Goal: Information Seeking & Learning: Learn about a topic

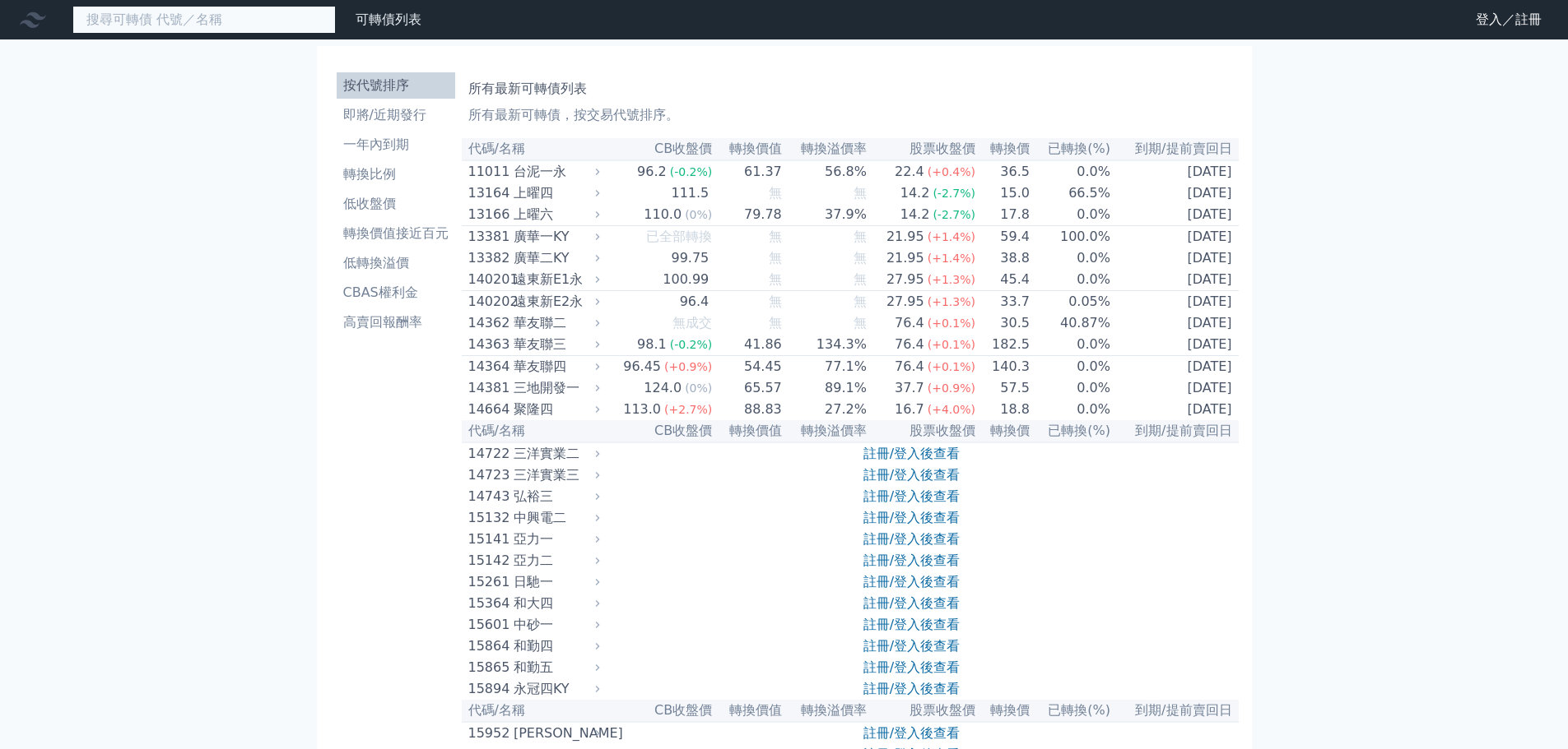
click at [249, 31] on input at bounding box center [204, 20] width 264 height 28
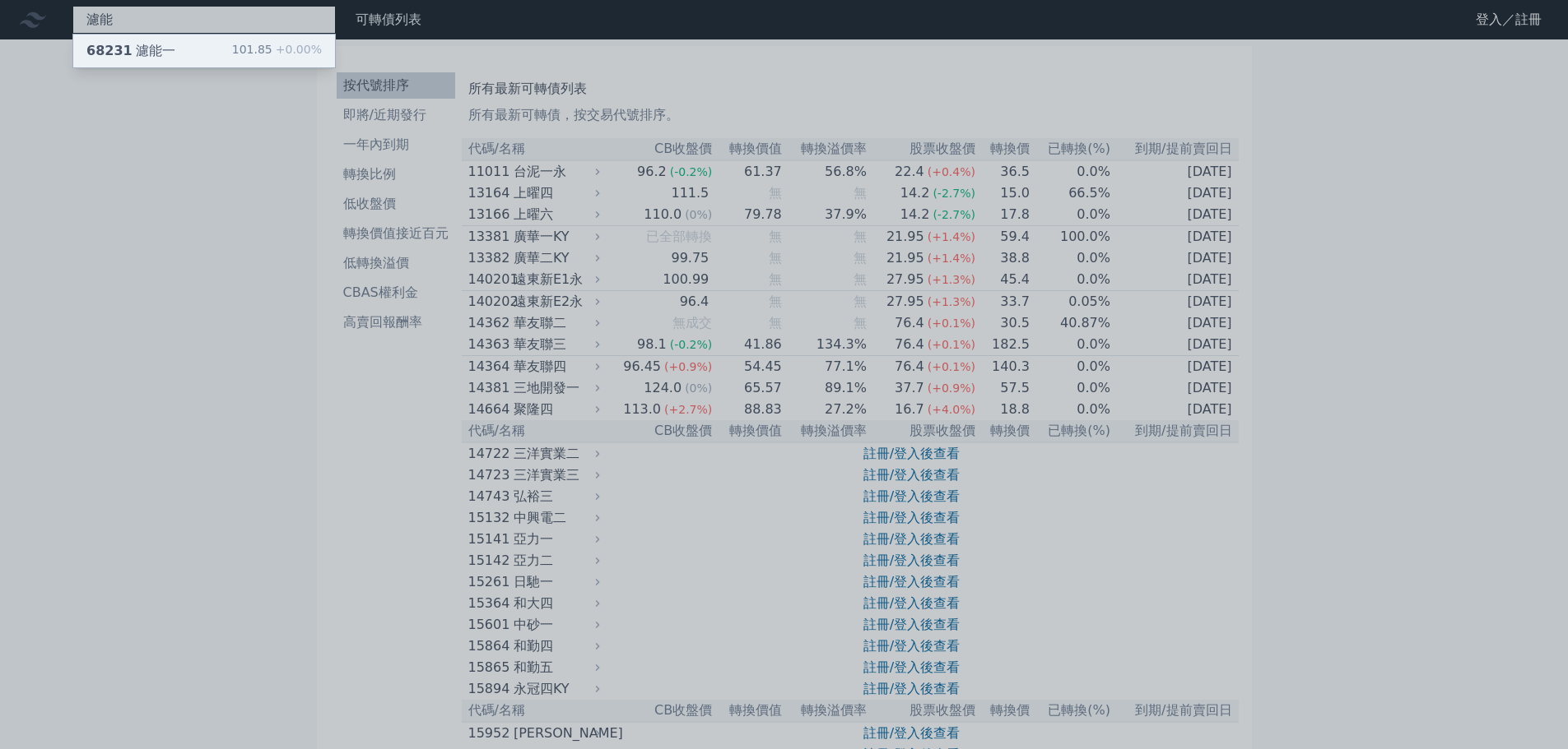
type input "濾能"
click at [251, 50] on div "101.85 +0.00%" at bounding box center [277, 51] width 90 height 20
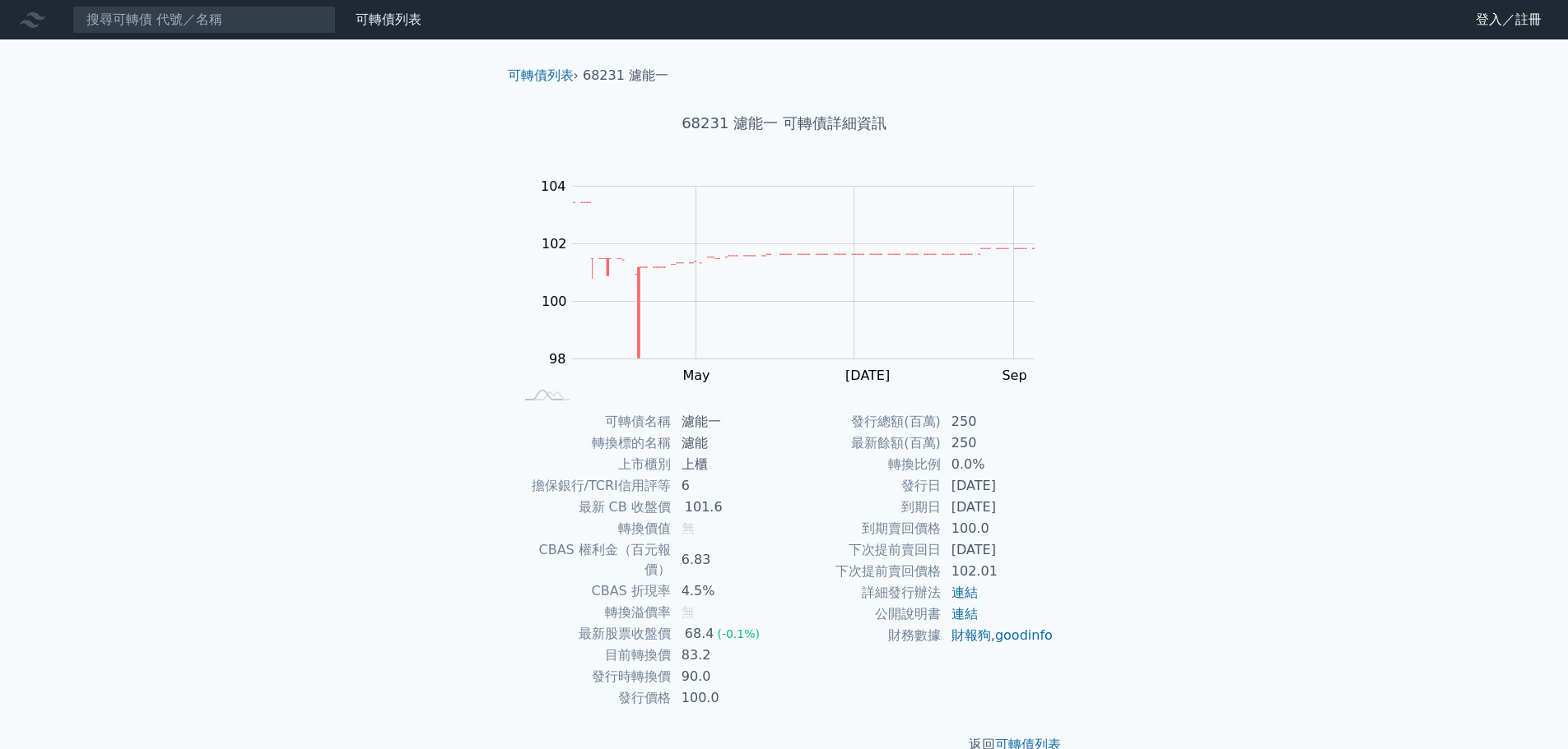
click at [990, 513] on td "[DATE]" at bounding box center [997, 508] width 113 height 21
click at [725, 666] on td "90.0" at bounding box center [727, 677] width 113 height 21
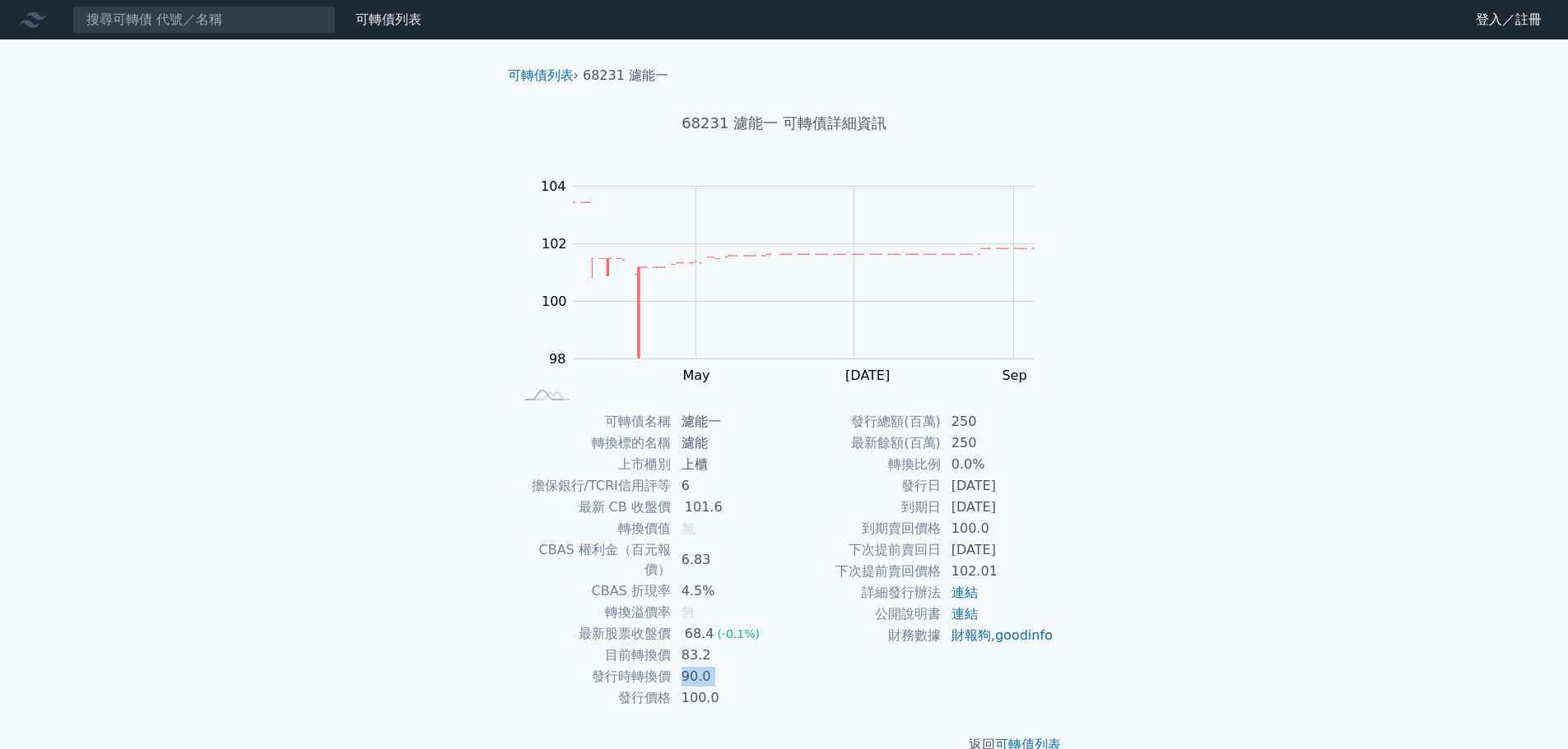
click at [725, 666] on td "90.0" at bounding box center [727, 677] width 113 height 21
click at [706, 602] on td "無" at bounding box center [727, 613] width 113 height 21
click at [703, 602] on td "無" at bounding box center [727, 613] width 113 height 21
click at [704, 581] on td "4.5%" at bounding box center [727, 592] width 113 height 21
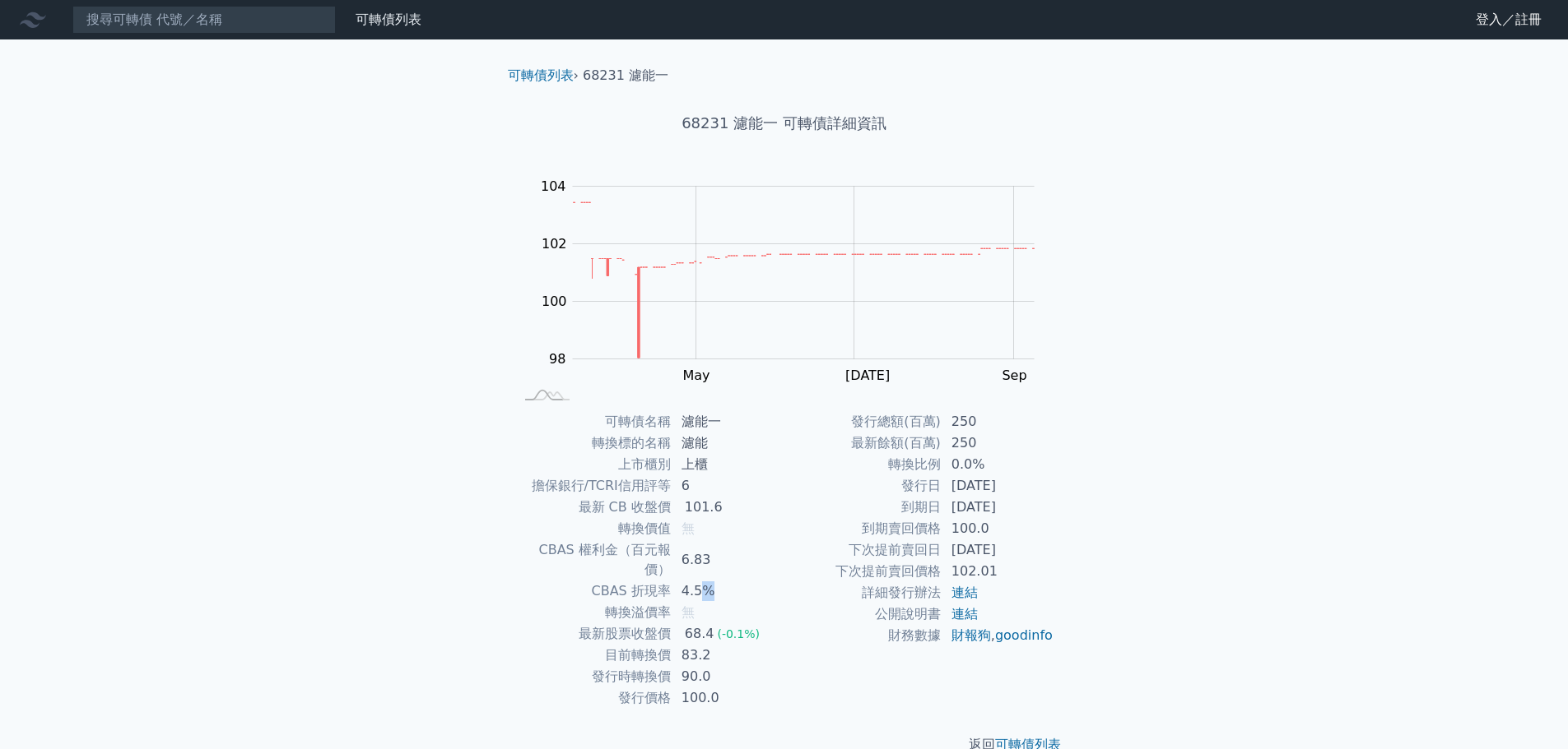
click at [704, 581] on td "4.5%" at bounding box center [727, 592] width 113 height 21
click at [723, 581] on td "4.5%" at bounding box center [727, 592] width 113 height 21
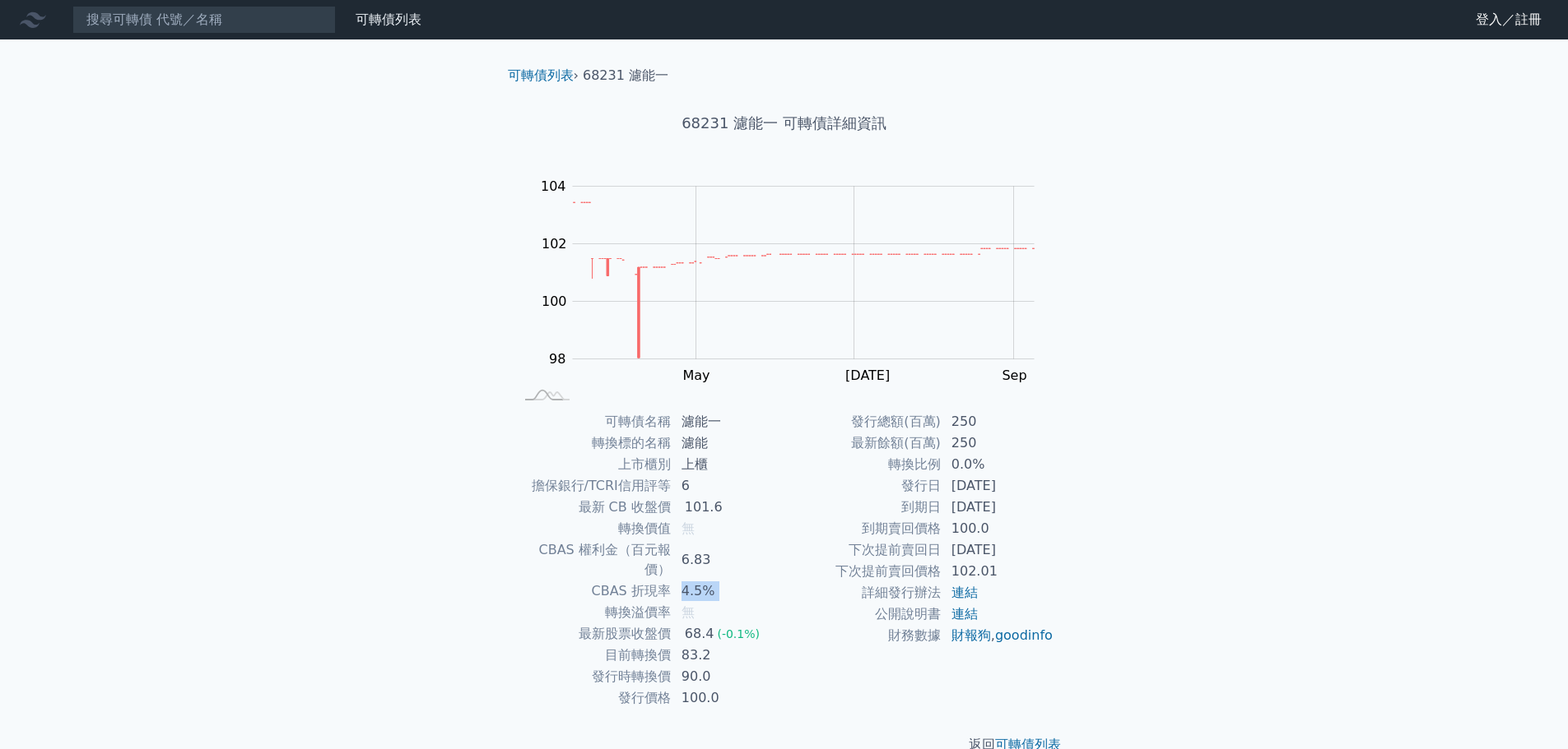
click at [723, 581] on td "4.5%" at bounding box center [727, 592] width 113 height 21
click at [963, 566] on td "102.01" at bounding box center [997, 572] width 113 height 21
click at [963, 567] on td "102.01" at bounding box center [997, 572] width 113 height 21
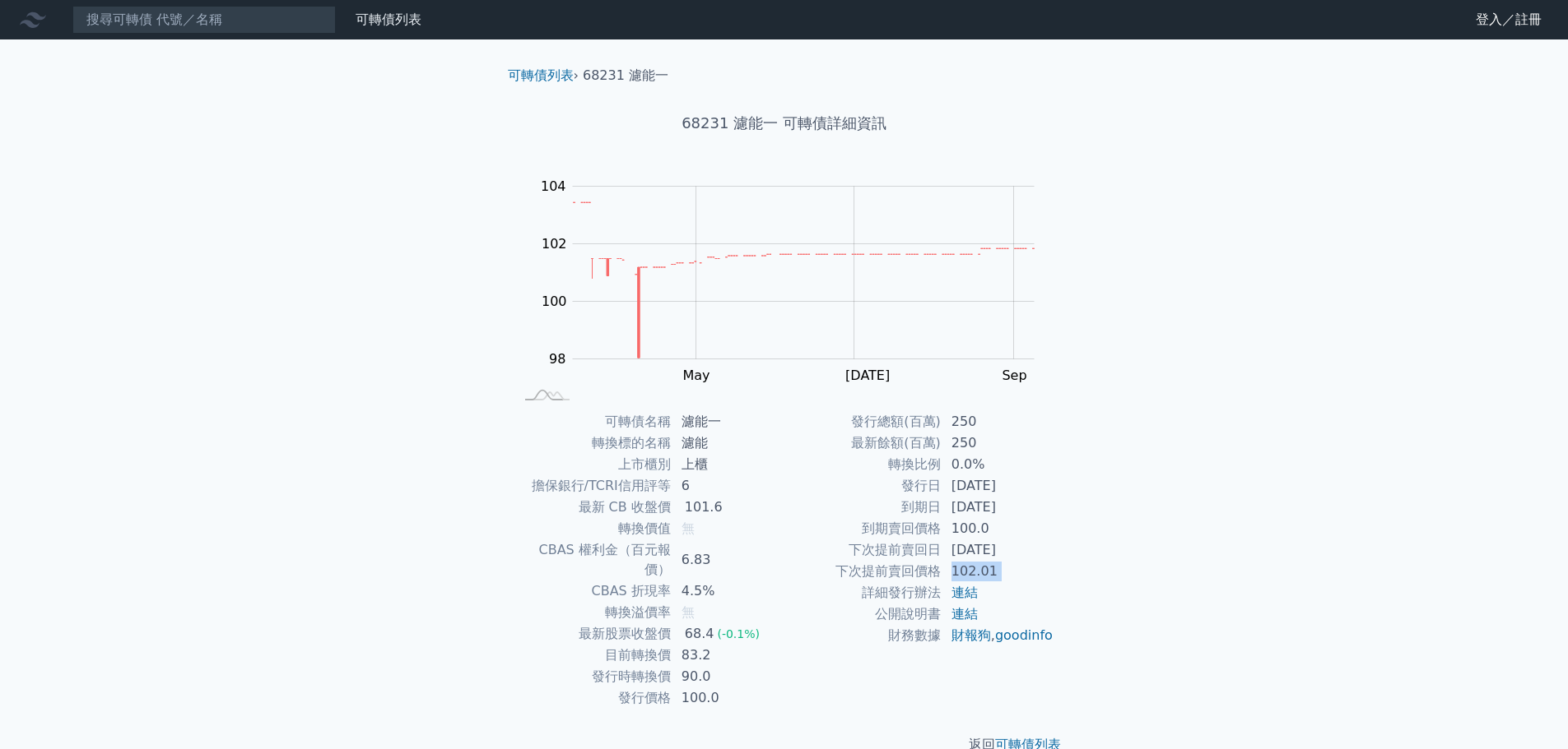
click at [964, 565] on td "102.01" at bounding box center [997, 572] width 113 height 21
click at [965, 561] on td "[DATE]" at bounding box center [997, 551] width 113 height 21
click at [965, 551] on td "[DATE]" at bounding box center [997, 551] width 113 height 21
click at [964, 551] on td "[DATE]" at bounding box center [997, 551] width 113 height 21
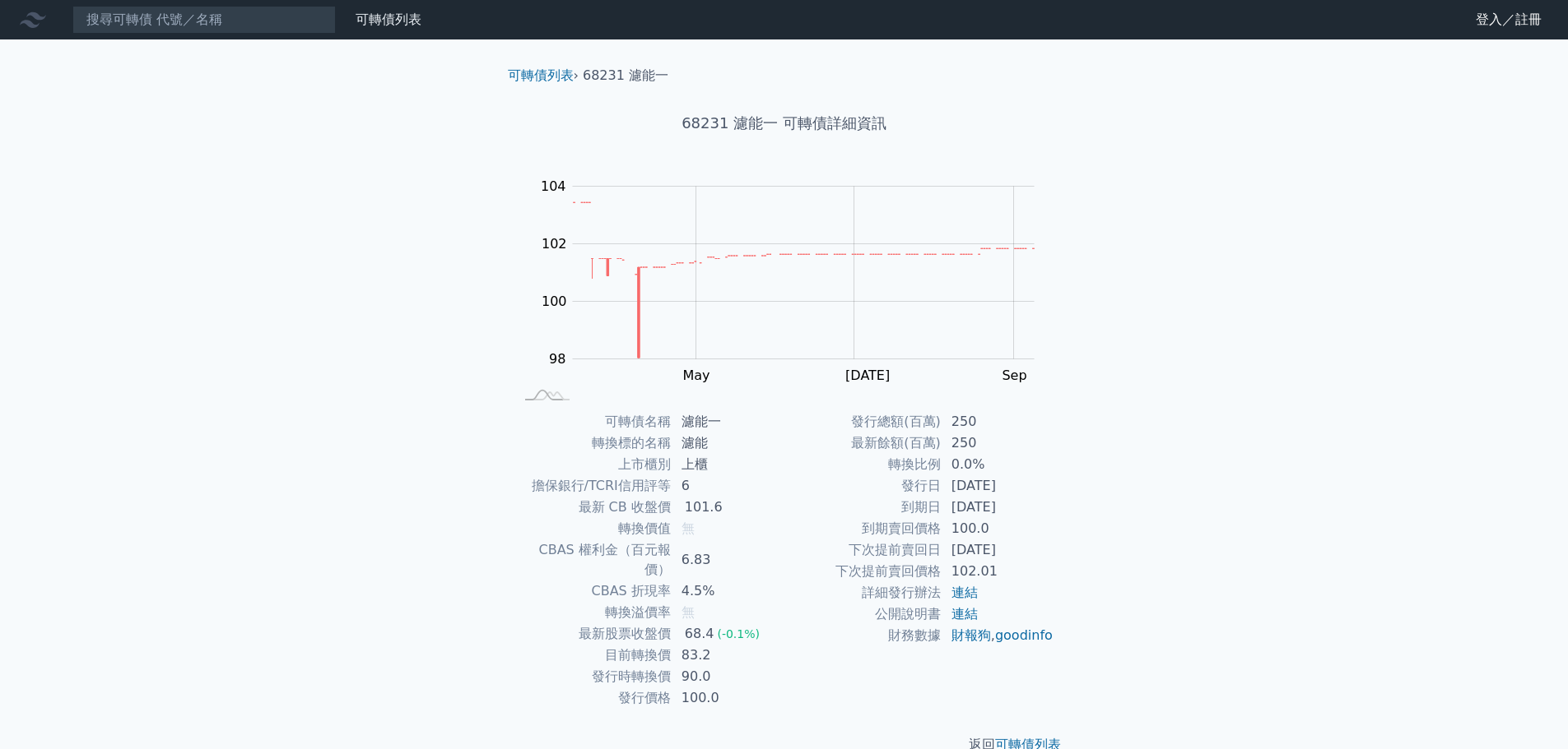
click at [976, 494] on td "[DATE]" at bounding box center [997, 486] width 113 height 21
click at [988, 500] on td "[DATE]" at bounding box center [997, 508] width 113 height 21
click at [988, 500] on td "[DATE]" at bounding box center [997, 508] width 113 height 21
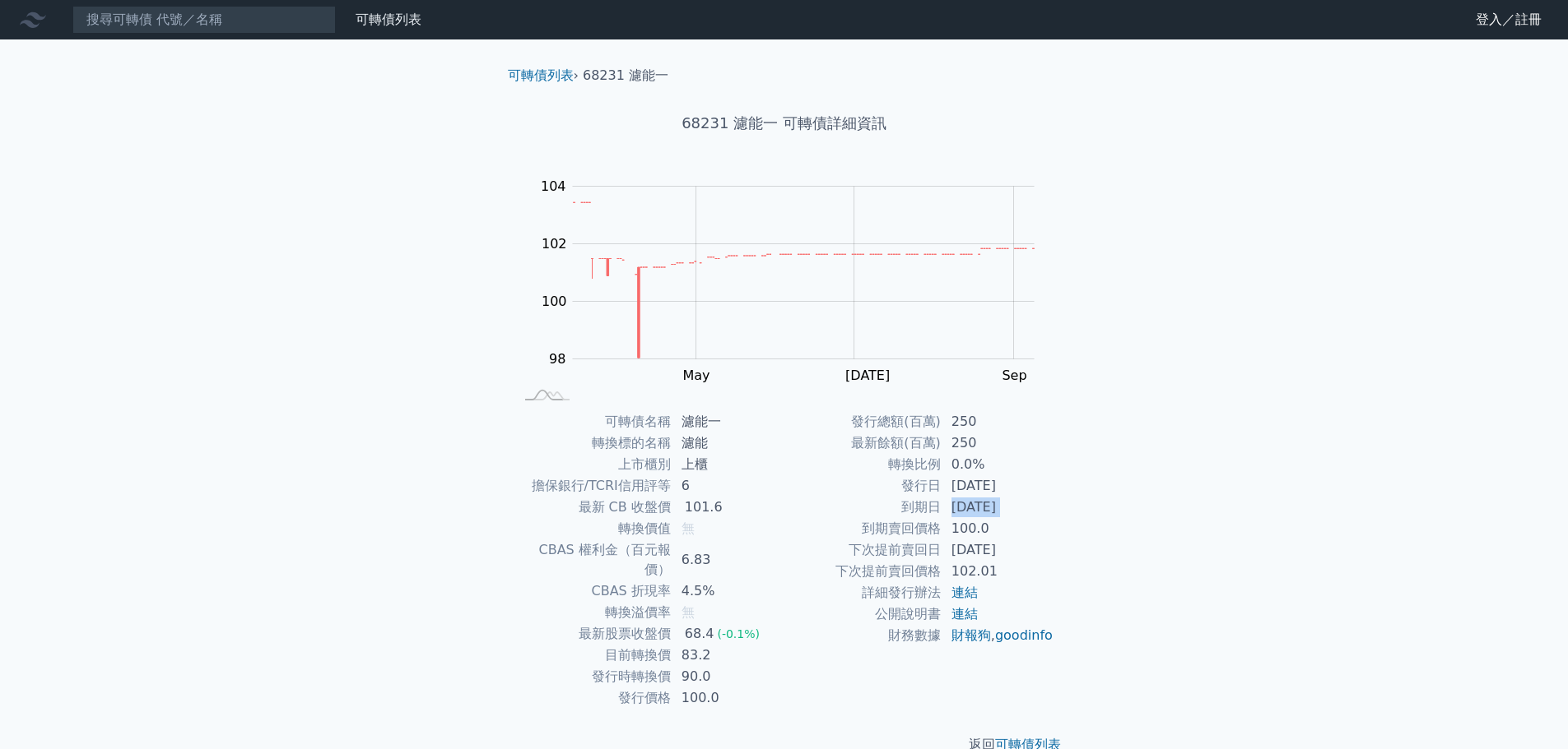
click at [1005, 509] on td "[DATE]" at bounding box center [997, 508] width 113 height 21
click at [1017, 518] on td "[DATE]" at bounding box center [997, 508] width 113 height 21
click at [1039, 520] on td "100.0" at bounding box center [997, 529] width 113 height 21
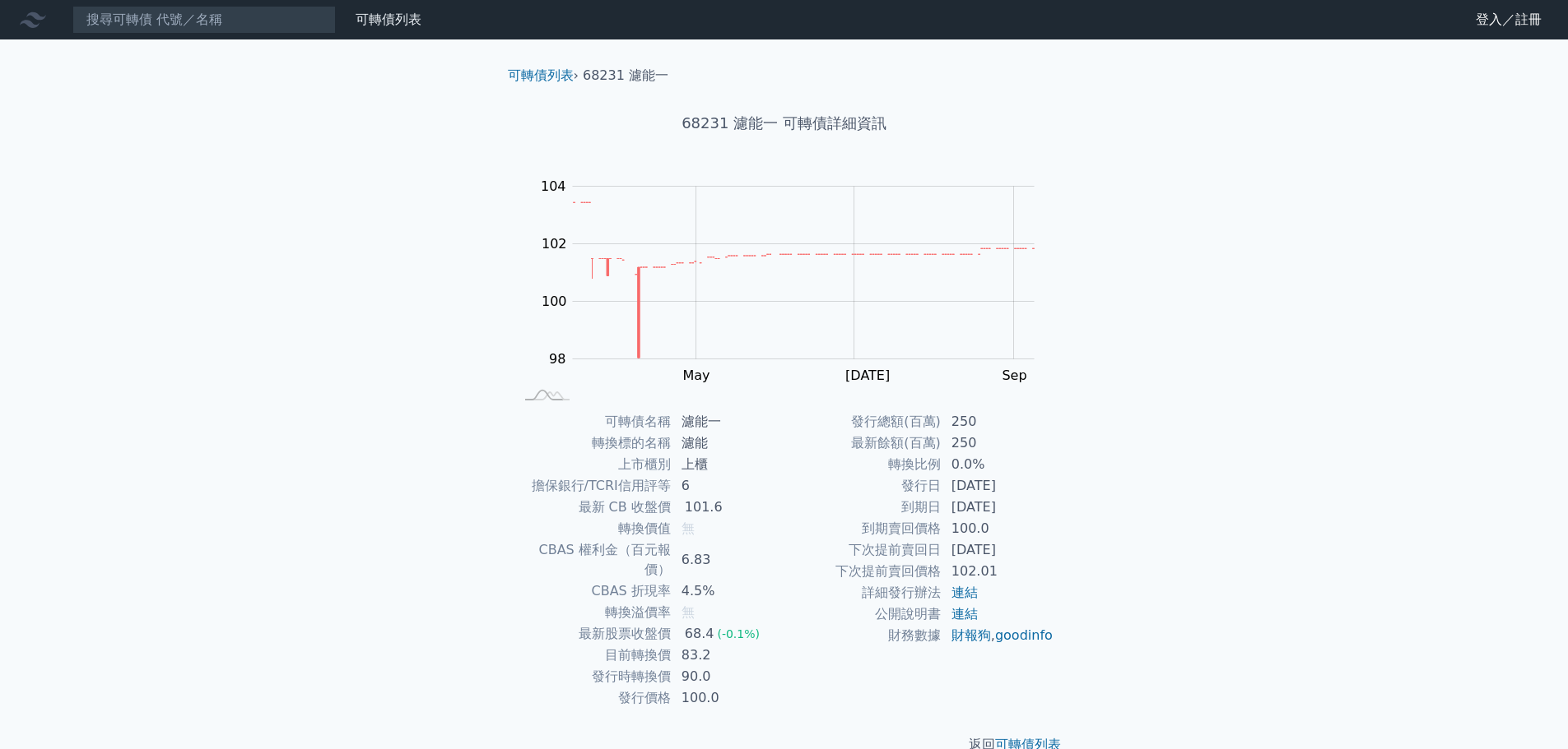
click at [1039, 521] on td "100.0" at bounding box center [997, 529] width 113 height 21
click at [1010, 509] on td "[DATE]" at bounding box center [997, 508] width 113 height 21
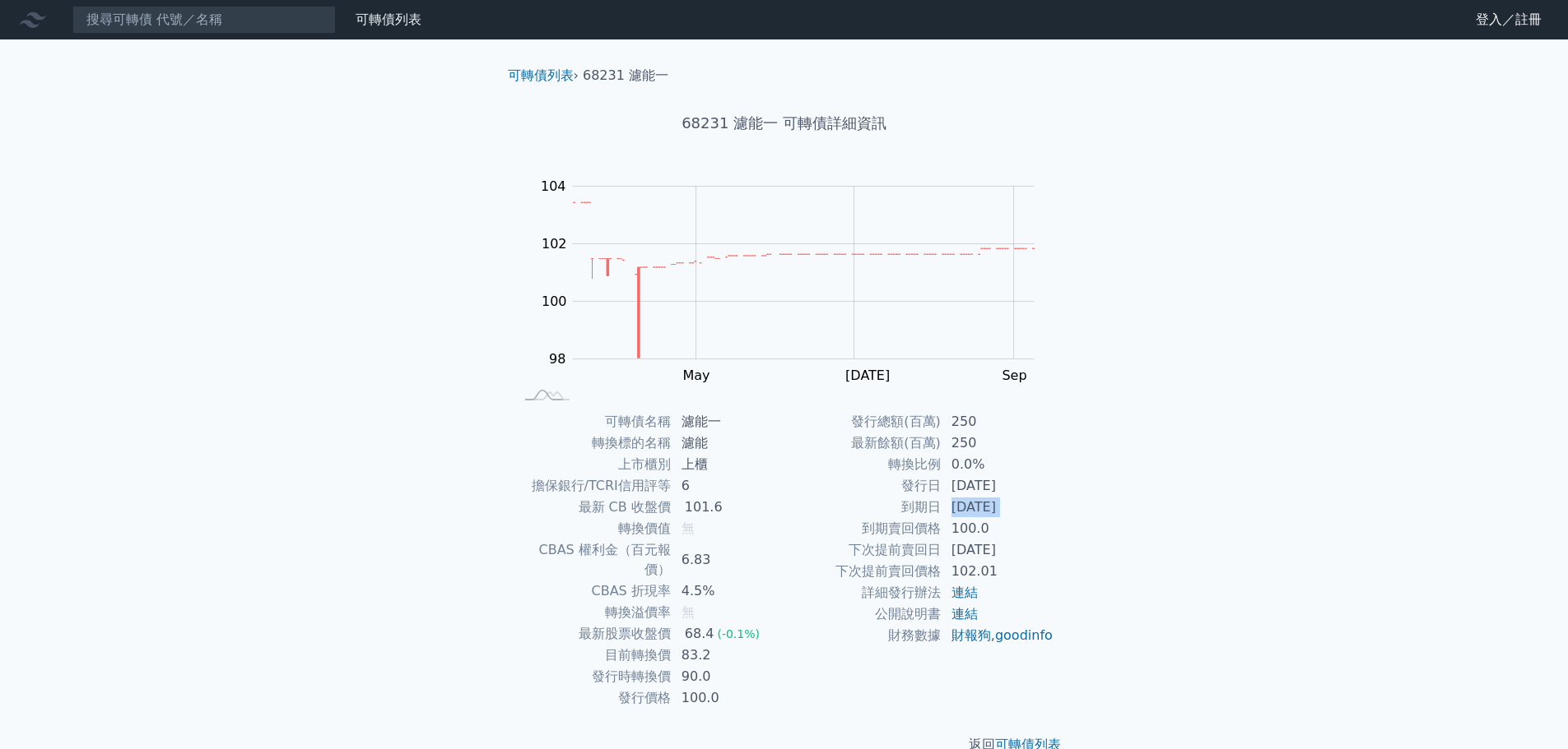
click at [946, 516] on td "[DATE]" at bounding box center [997, 508] width 113 height 21
drag, startPoint x: 945, startPoint y: 509, endPoint x: 1065, endPoint y: 505, distance: 120.1
click at [1065, 505] on div "可轉債名稱 濾能一 轉換標的名稱 濾能 上市櫃別 上櫃 擔保銀行/TCRI信用評等 6 最新 CB 收盤價 101.6 轉換價值 無 CBAS 權利金（百元報…" at bounding box center [785, 561] width 580 height 298
click at [784, 505] on td "到期日" at bounding box center [862, 508] width 157 height 21
click at [681, 581] on td "4.5%" at bounding box center [727, 592] width 113 height 21
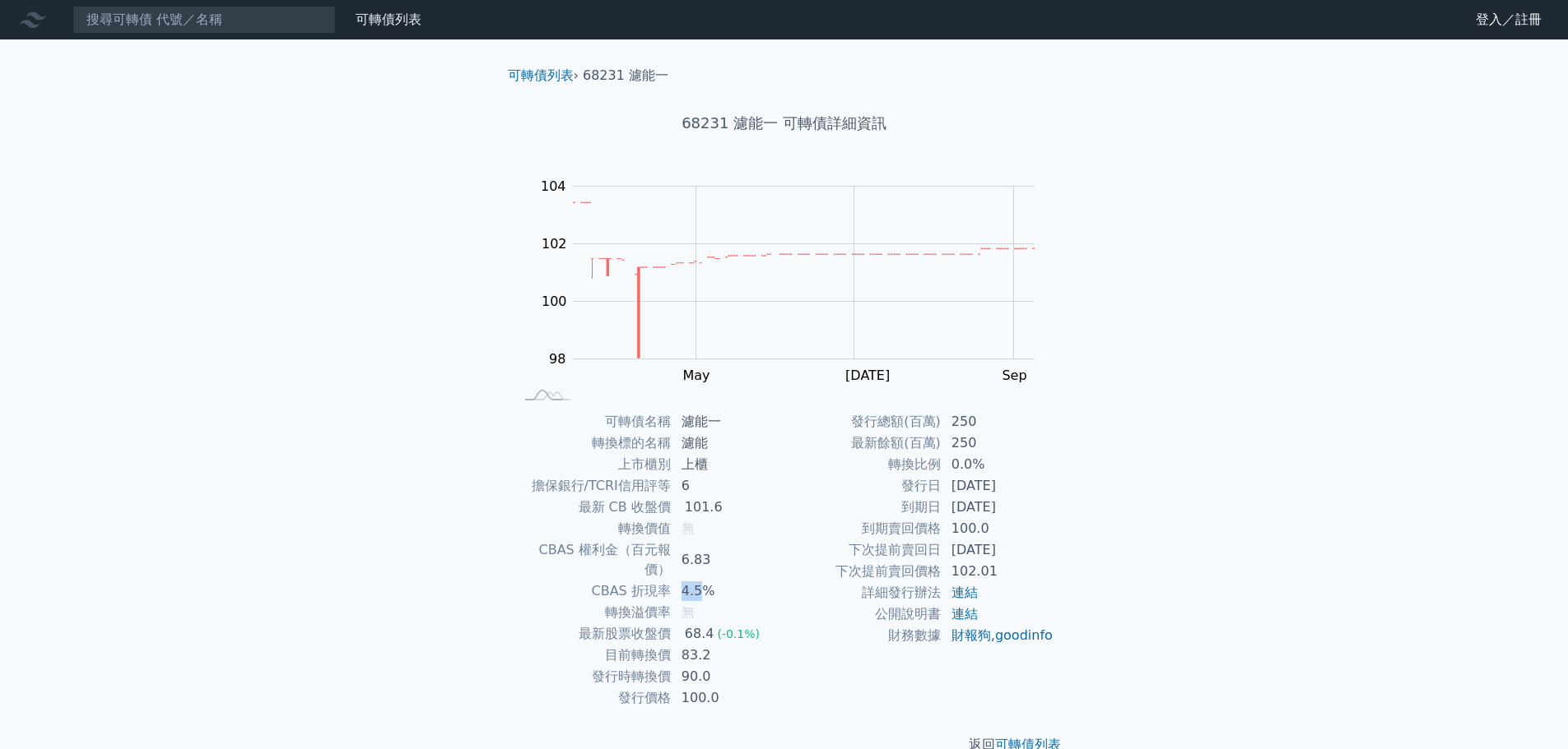
click at [681, 581] on td "4.5%" at bounding box center [727, 592] width 113 height 21
click at [814, 536] on td "到期賣回價格" at bounding box center [862, 529] width 157 height 21
click at [700, 645] on td "83.2" at bounding box center [727, 656] width 113 height 21
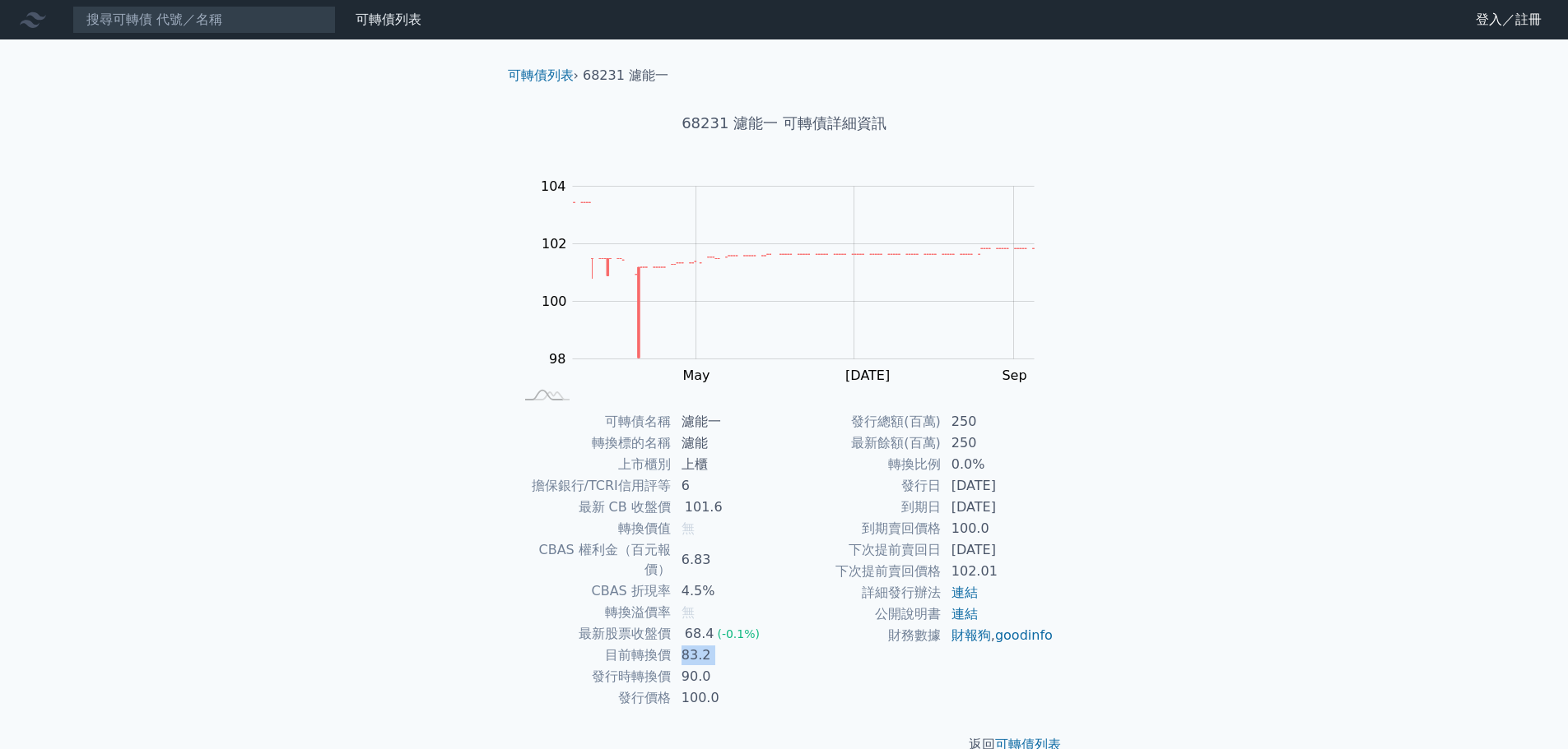
click at [700, 645] on td "83.2" at bounding box center [727, 656] width 113 height 21
